Goal: Find specific page/section

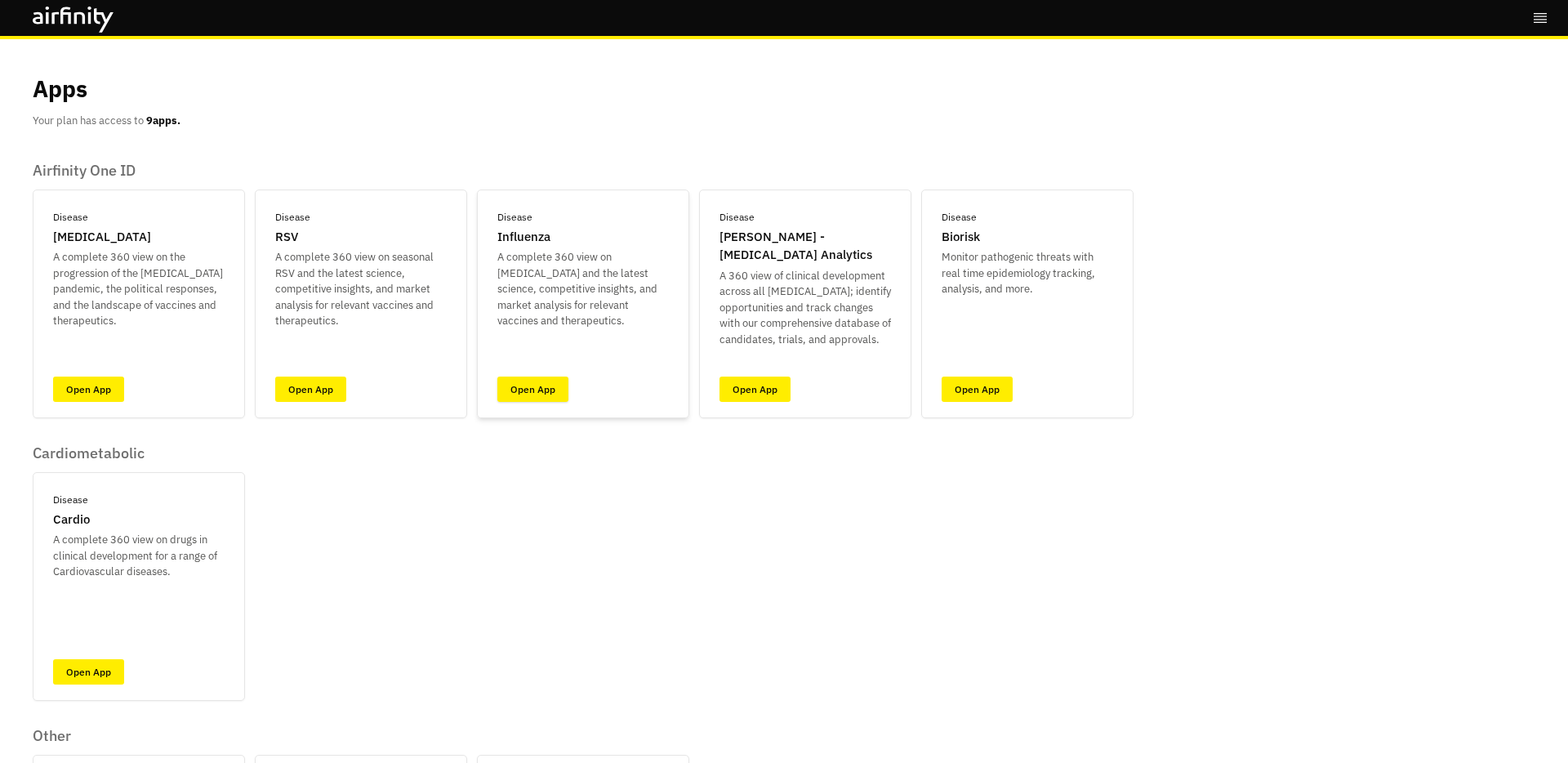
click at [538, 397] on link "Open App" at bounding box center [533, 390] width 71 height 25
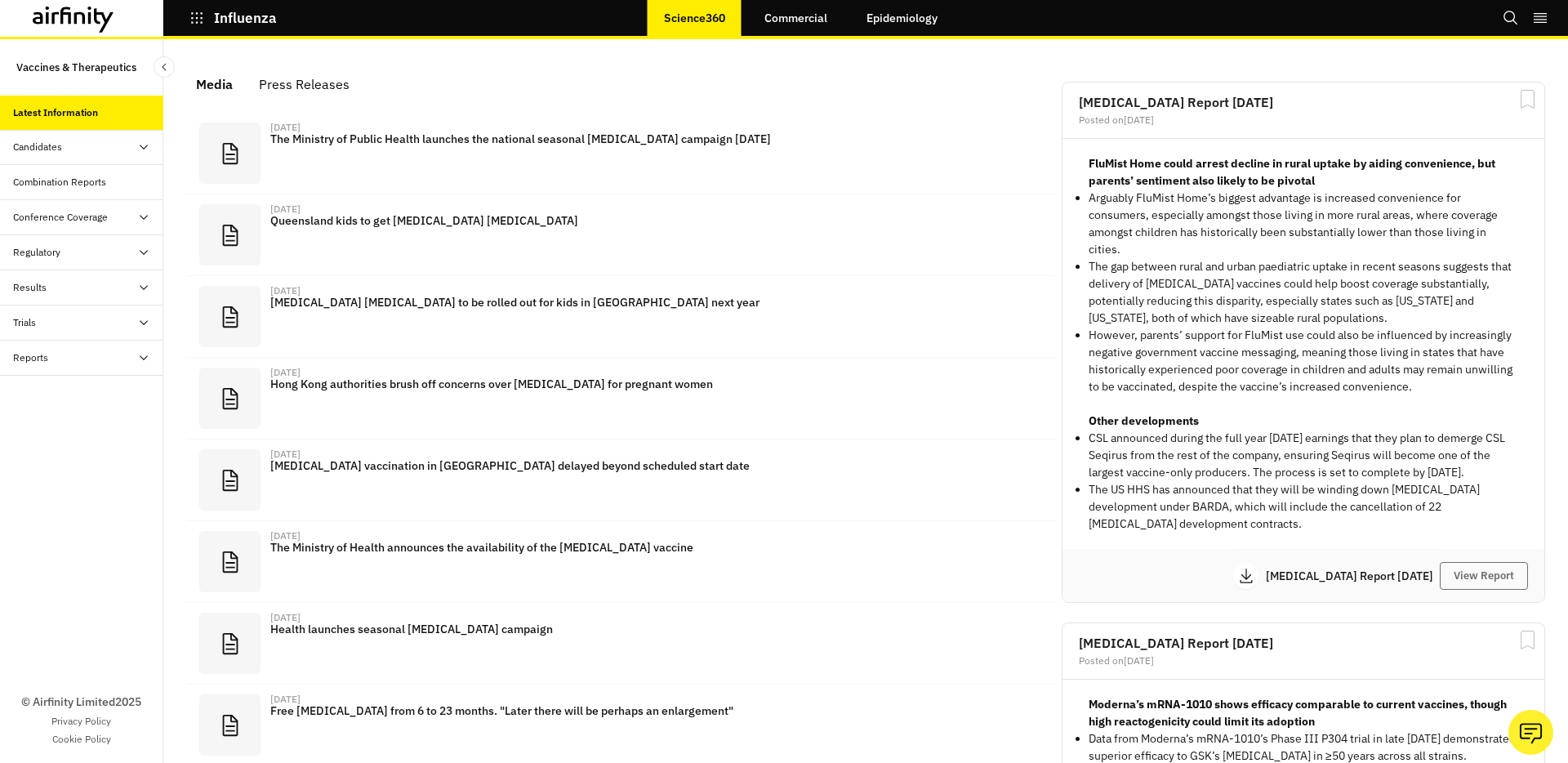
scroll to position [993, 490]
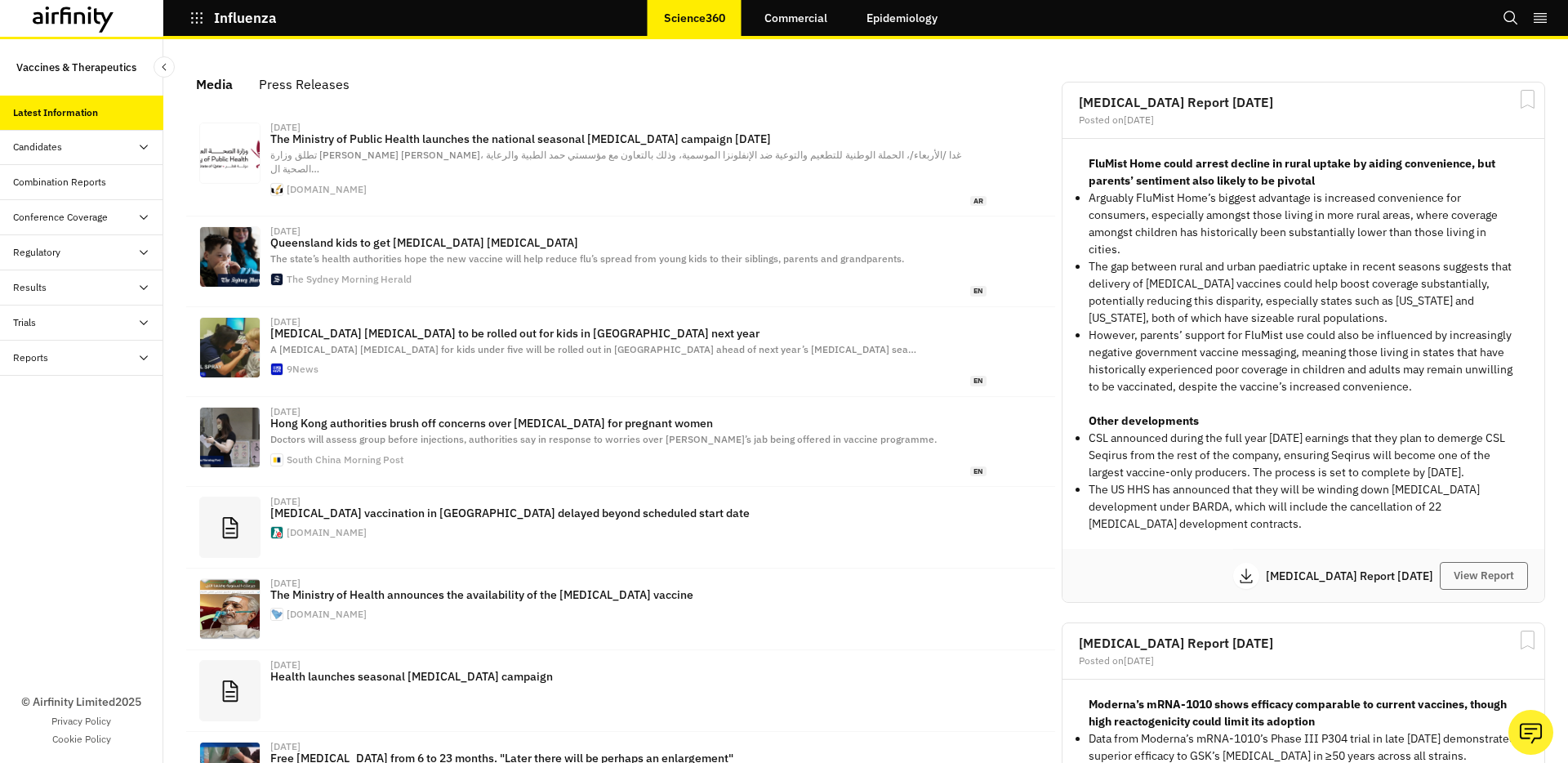
click at [59, 349] on div "Reports" at bounding box center [81, 357] width 163 height 35
